Goal: Task Accomplishment & Management: Manage account settings

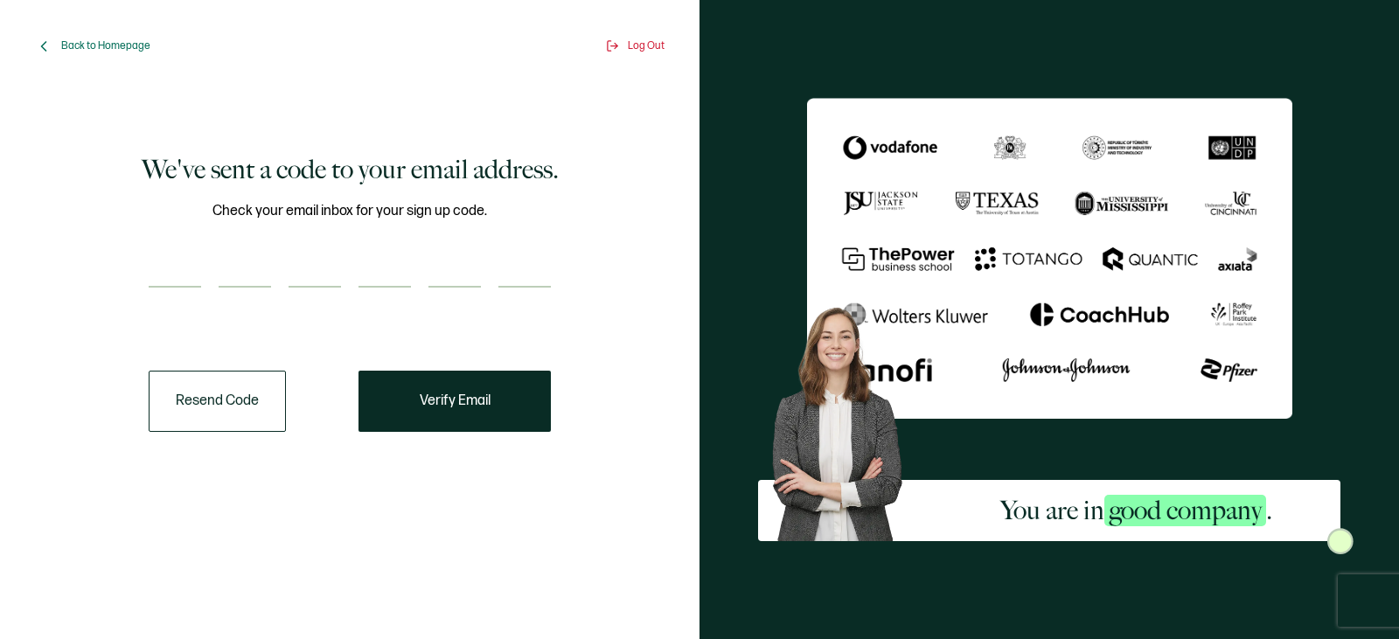
click at [200, 272] on input "number" at bounding box center [175, 270] width 52 height 35
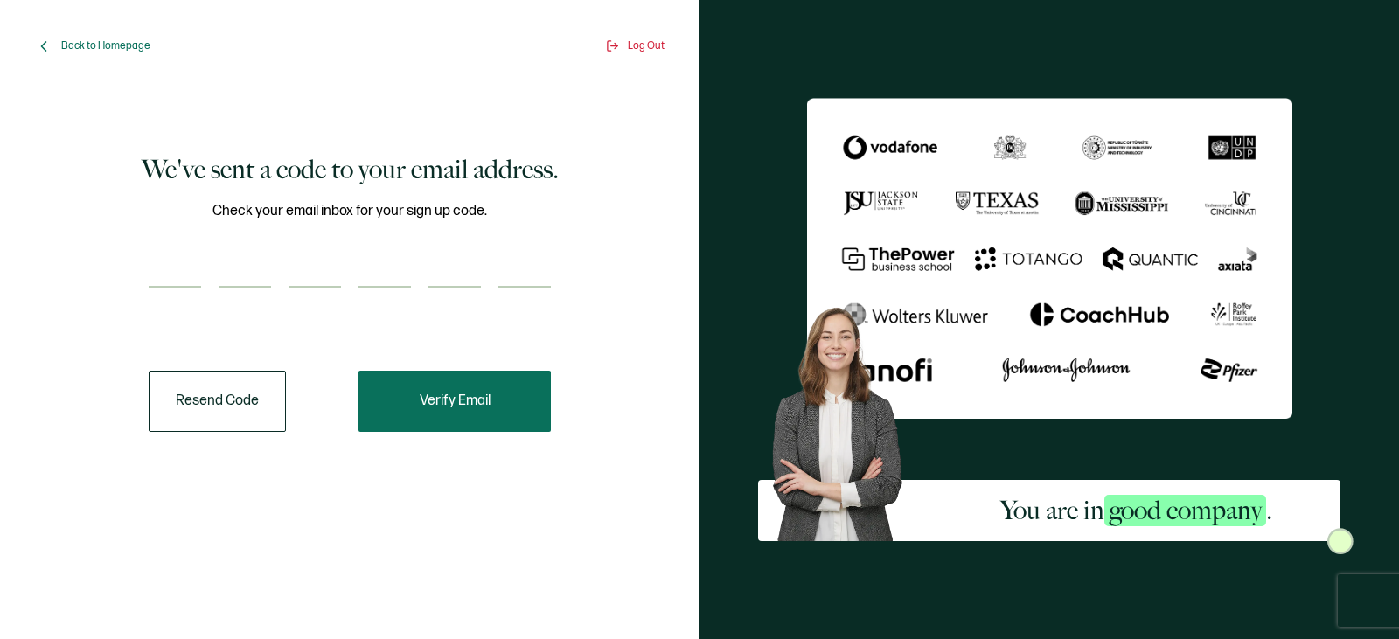
click at [400, 397] on button "Verify Email" at bounding box center [455, 401] width 192 height 61
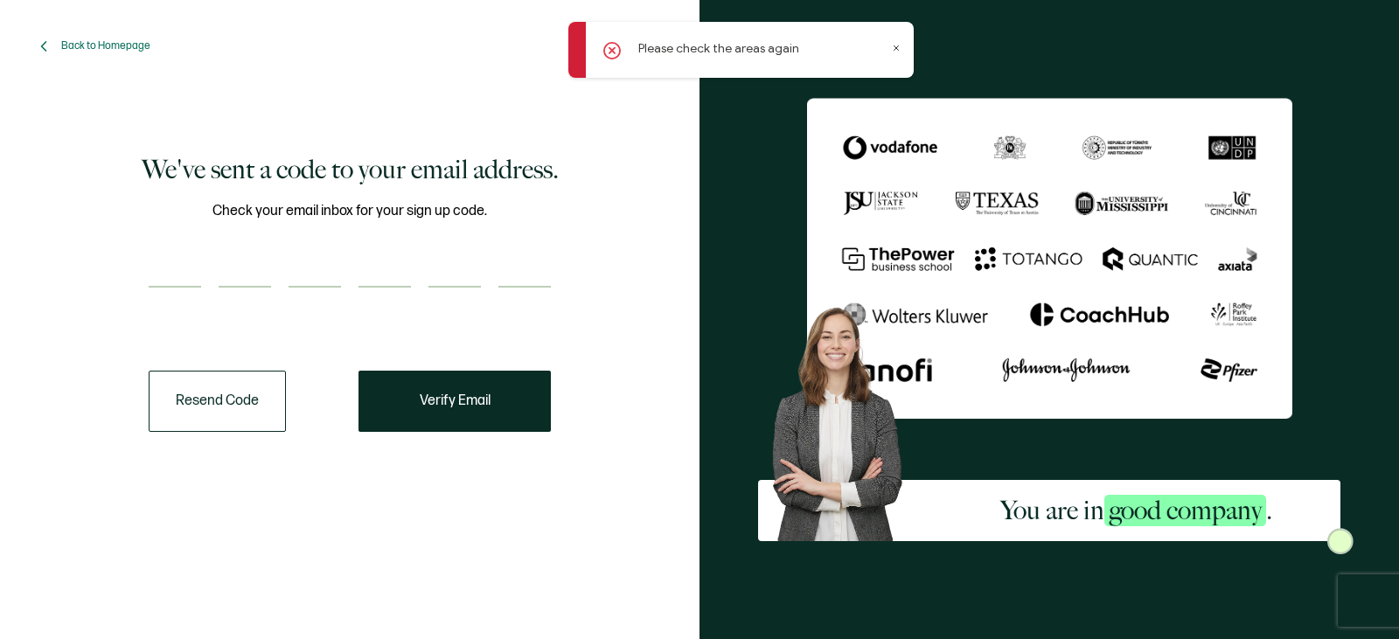
click at [894, 45] on icon at bounding box center [896, 48] width 9 height 9
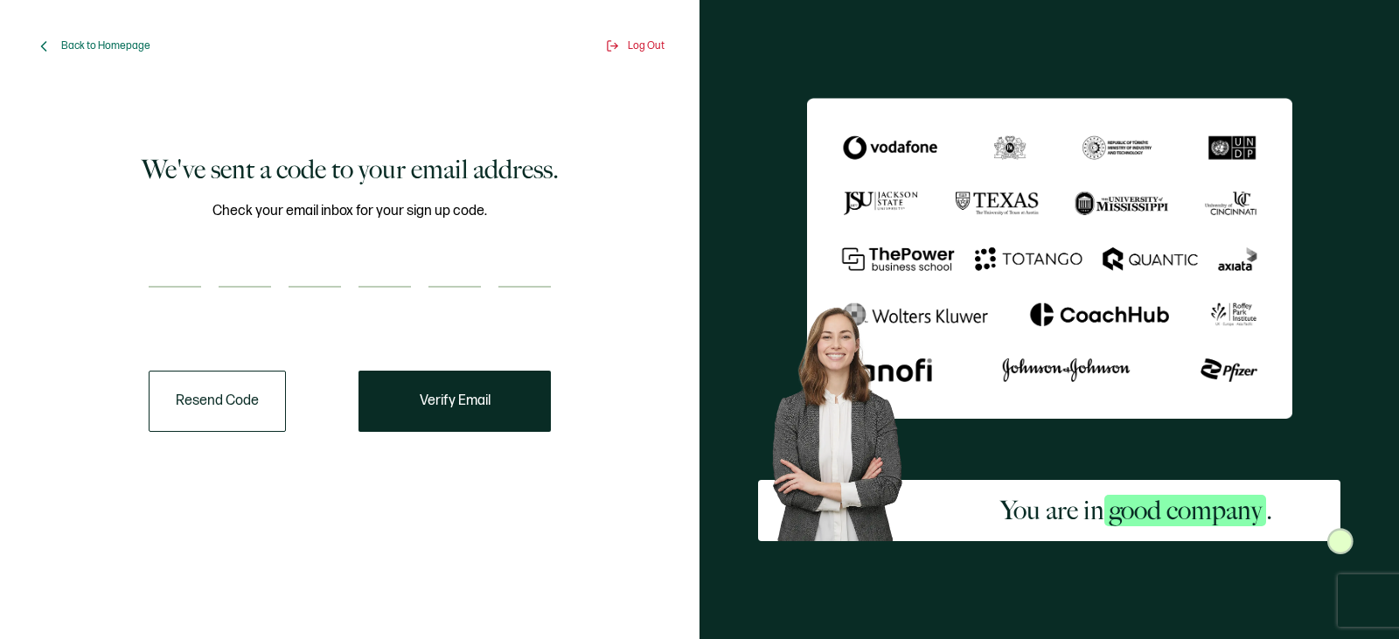
click at [212, 410] on button "Resend Code" at bounding box center [217, 401] width 137 height 61
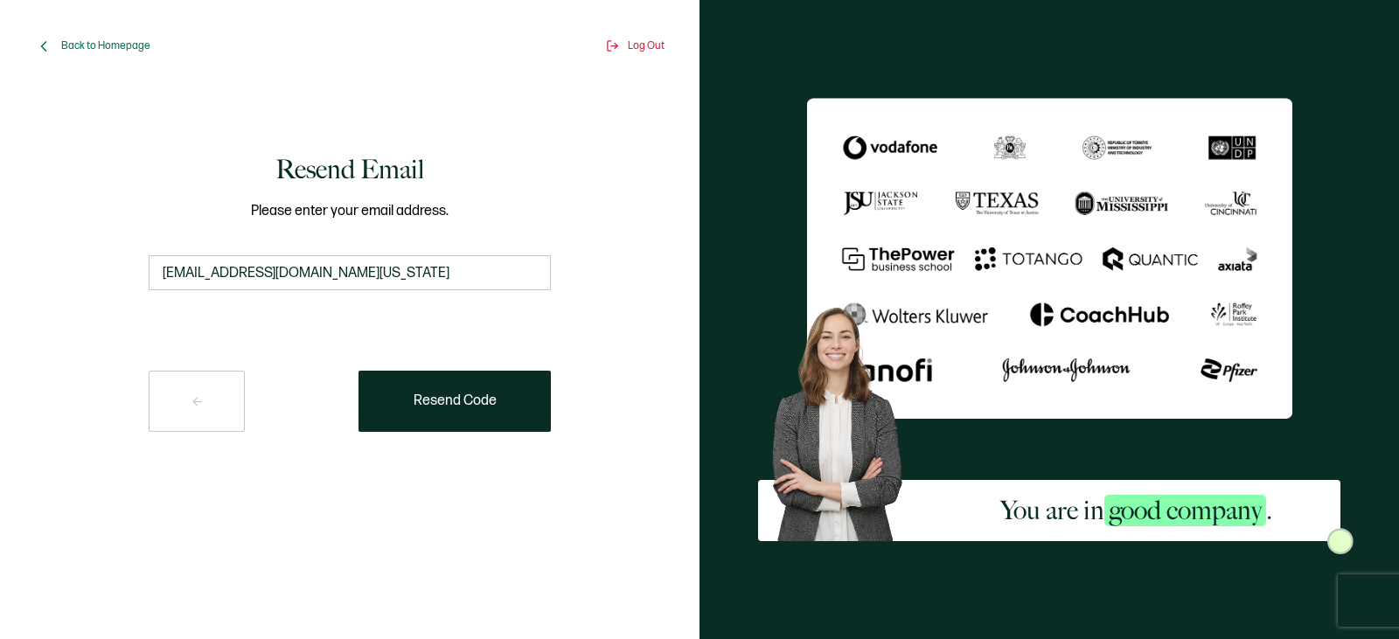
drag, startPoint x: 406, startPoint y: 264, endPoint x: 3, endPoint y: 266, distance: 402.2
click at [3, 266] on div "Back to Homepage Log Out Resend Email Please enter your email address. tanith.d…" at bounding box center [350, 319] width 700 height 639
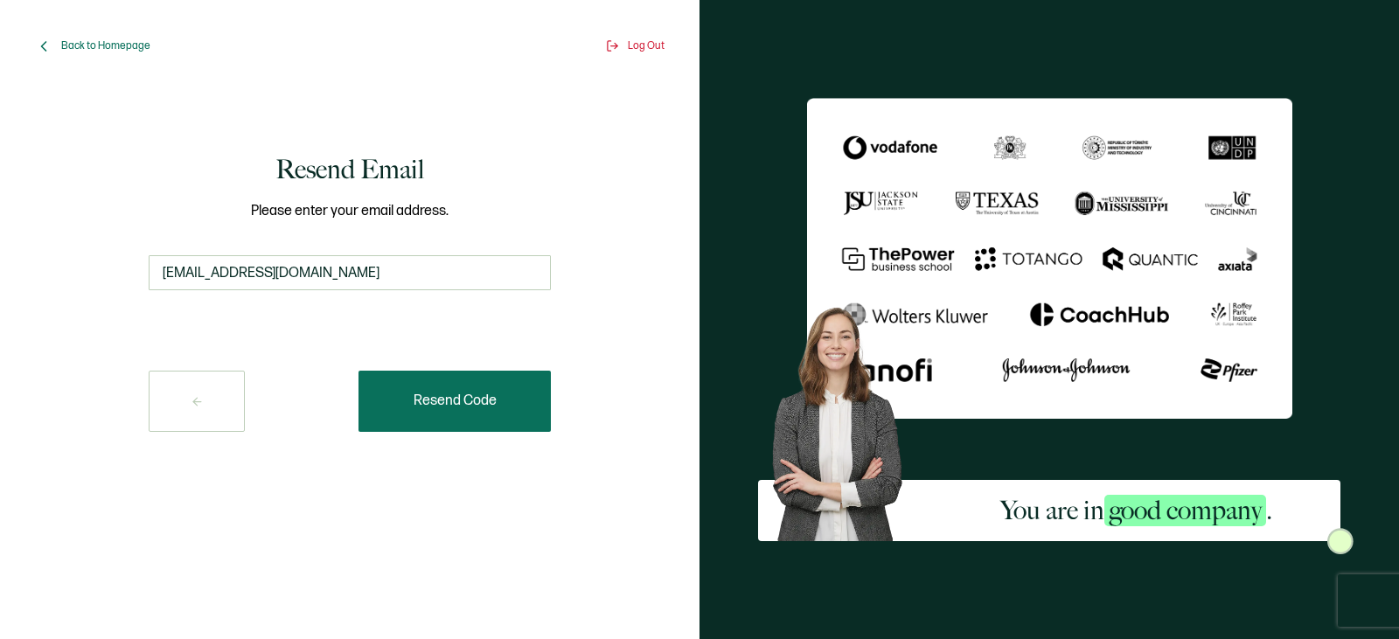
type input "holeinapenny@gmail.com"
click at [443, 395] on span "Resend Code" at bounding box center [455, 401] width 83 height 14
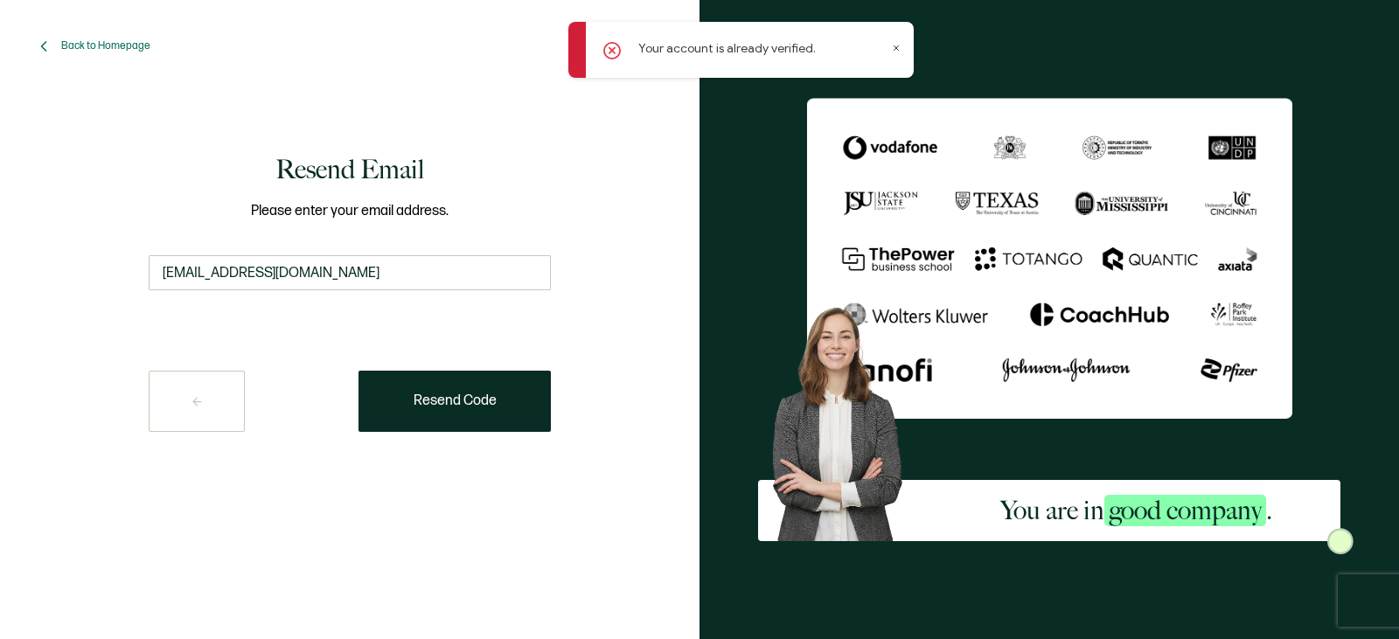
click at [219, 403] on button at bounding box center [197, 401] width 96 height 61
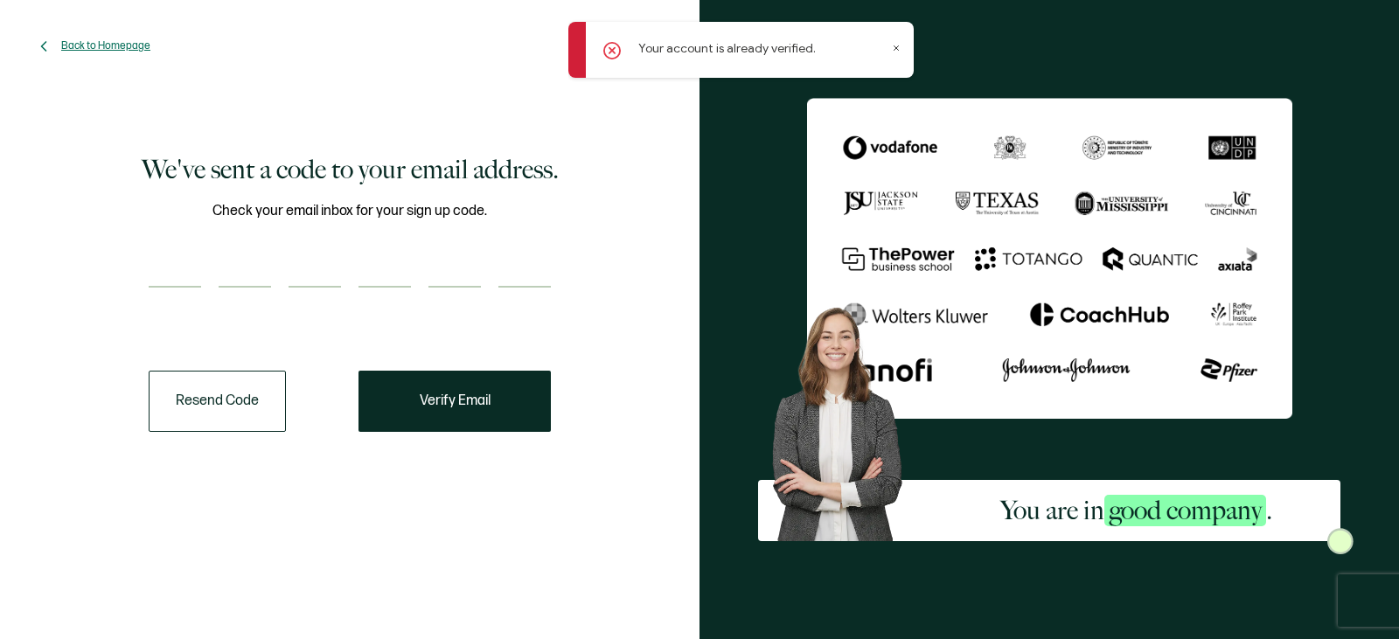
click at [112, 45] on span "Back to Homepage" at bounding box center [105, 45] width 89 height 13
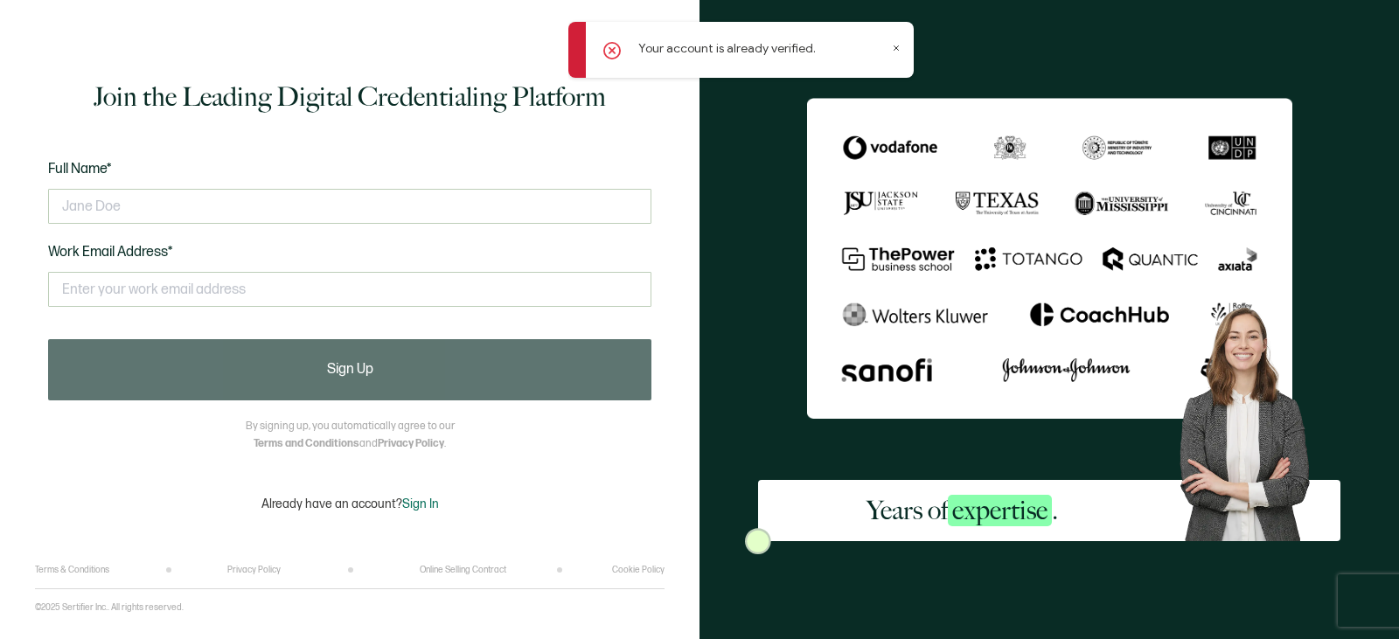
click at [985, 519] on span "expertise" at bounding box center [1000, 510] width 104 height 31
click at [887, 42] on div "Your account is already verified." at bounding box center [740, 50] width 345 height 56
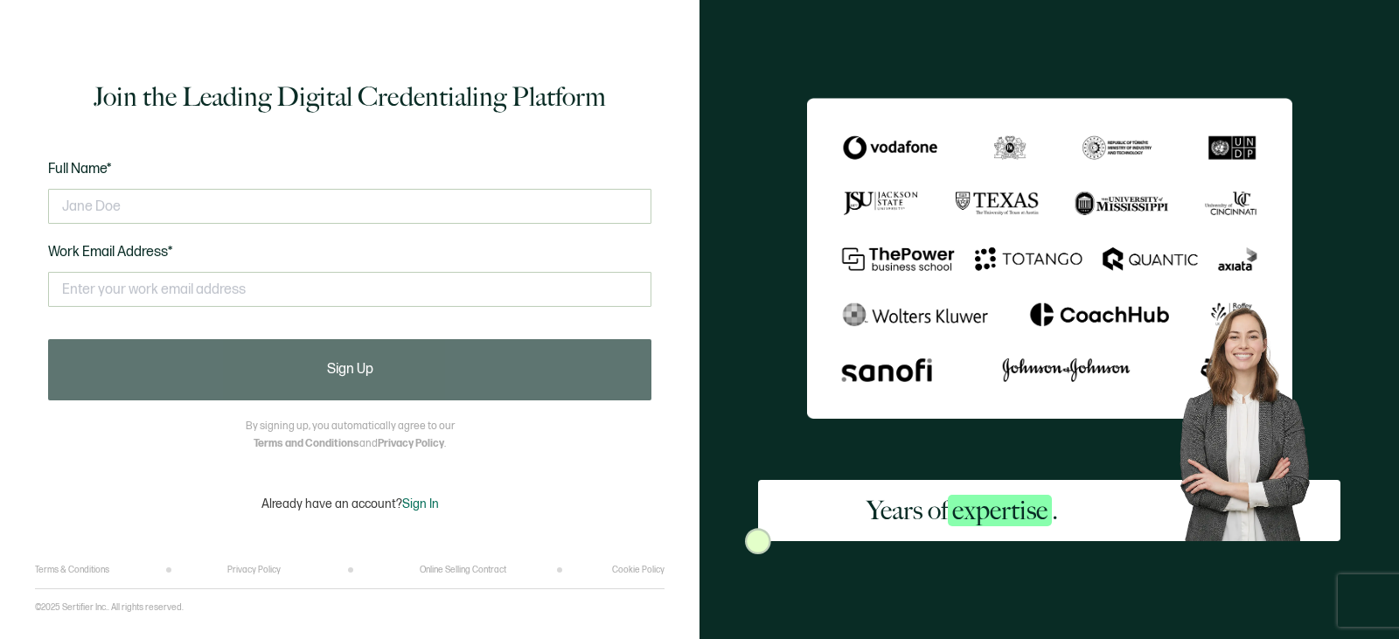
click at [428, 495] on div "Join the Leading Digital Credentialing Platform Full Name* Work Email Address* …" at bounding box center [350, 295] width 630 height 539
click at [425, 505] on span "Sign In" at bounding box center [420, 504] width 37 height 15
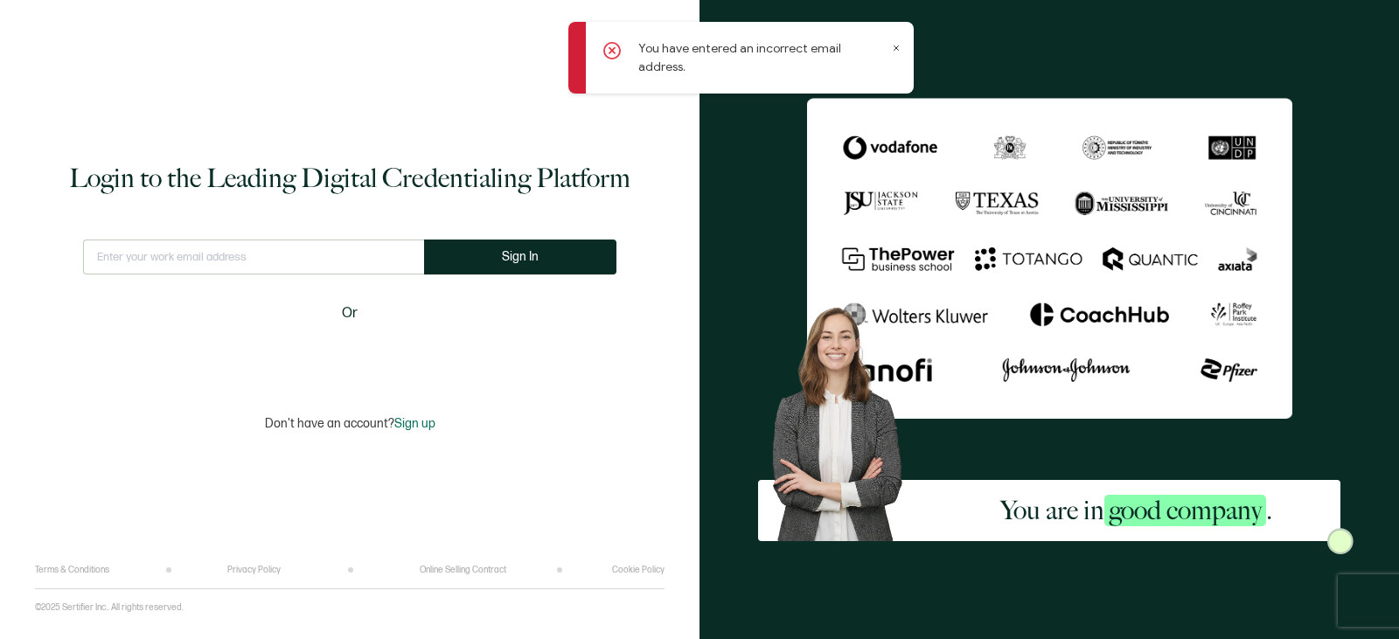
click at [307, 259] on input "text" at bounding box center [253, 257] width 341 height 35
